Goal: Task Accomplishment & Management: Complete application form

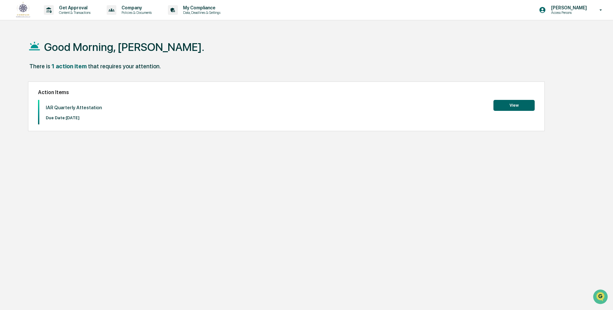
click at [513, 105] on button "View" at bounding box center [513, 105] width 41 height 11
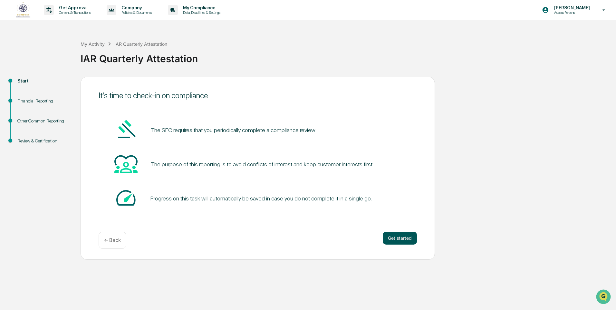
click at [402, 239] on button "Get started" at bounding box center [400, 238] width 34 height 13
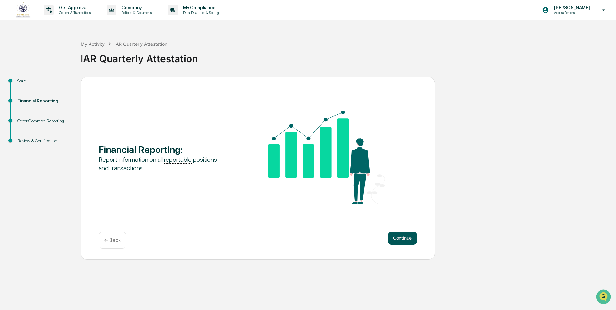
click at [404, 238] on button "Continue" at bounding box center [402, 238] width 29 height 13
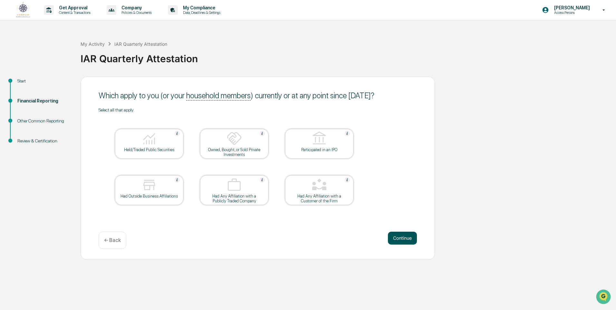
click at [399, 237] on button "Continue" at bounding box center [402, 238] width 29 height 13
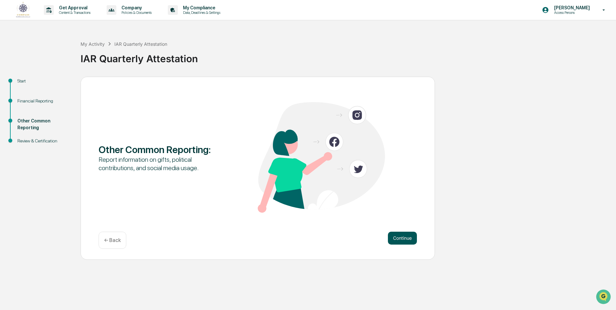
click at [399, 241] on button "Continue" at bounding box center [402, 238] width 29 height 13
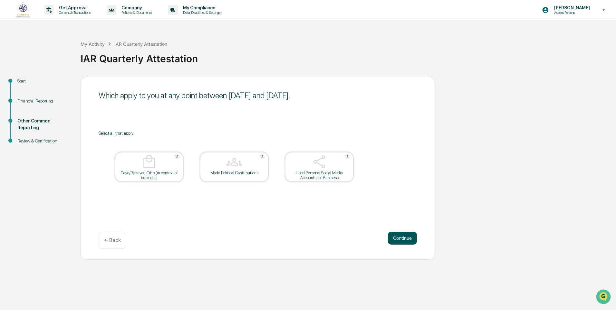
click at [404, 238] on button "Continue" at bounding box center [402, 238] width 29 height 13
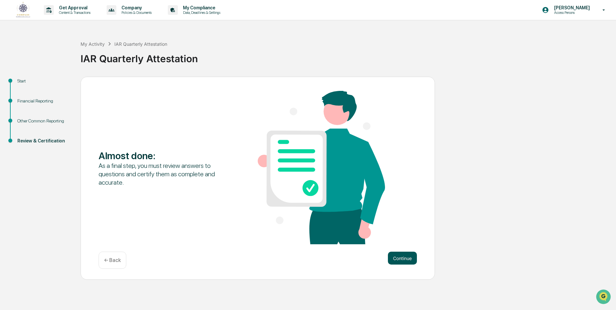
click at [395, 258] on button "Continue" at bounding box center [402, 258] width 29 height 13
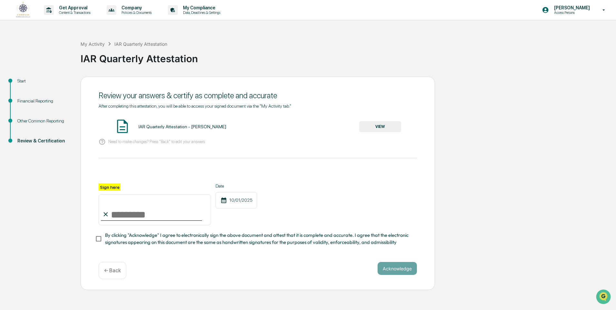
click at [118, 212] on input "Sign here" at bounding box center [155, 209] width 112 height 31
click at [123, 216] on input "Sign here" at bounding box center [155, 209] width 112 height 31
type input "**********"
click at [398, 270] on button "Acknowledge" at bounding box center [396, 268] width 39 height 13
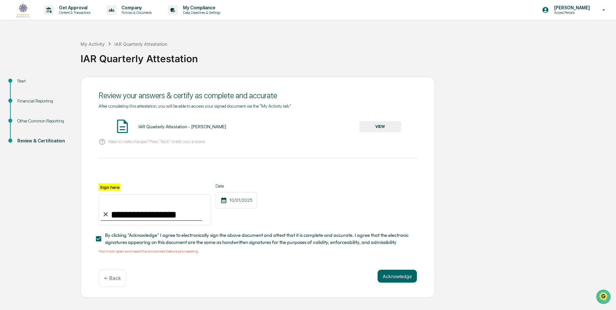
click at [379, 126] on button "VIEW" at bounding box center [380, 126] width 42 height 11
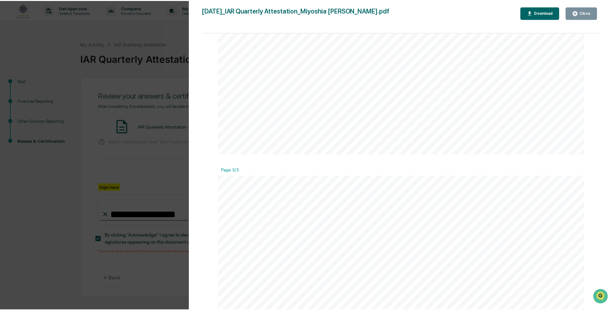
scroll to position [955, 0]
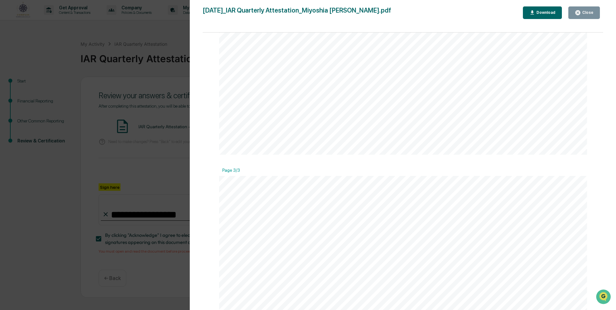
click at [576, 11] on icon "button" at bounding box center [578, 13] width 6 height 6
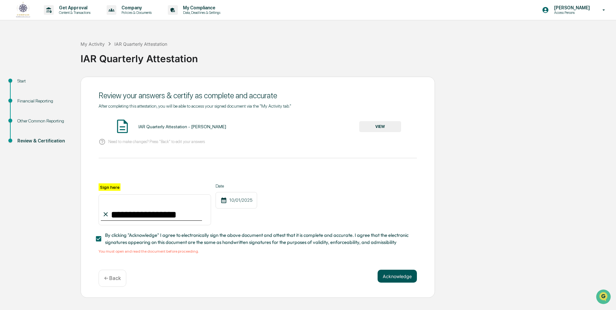
click at [399, 277] on button "Acknowledge" at bounding box center [396, 276] width 39 height 13
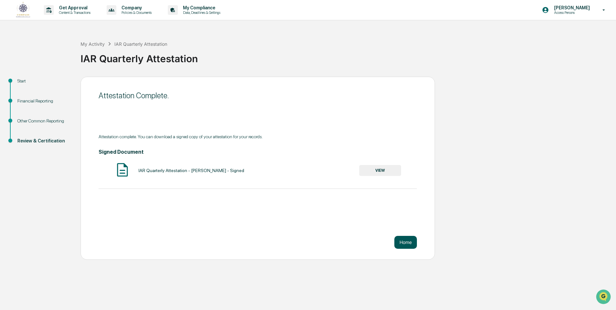
click at [408, 243] on button "Home" at bounding box center [405, 242] width 23 height 13
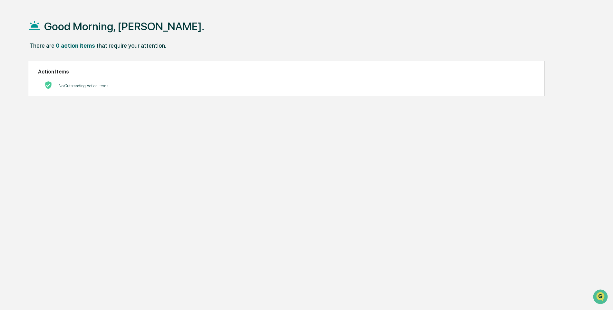
scroll to position [31, 0]
